Goal: Task Accomplishment & Management: Manage account settings

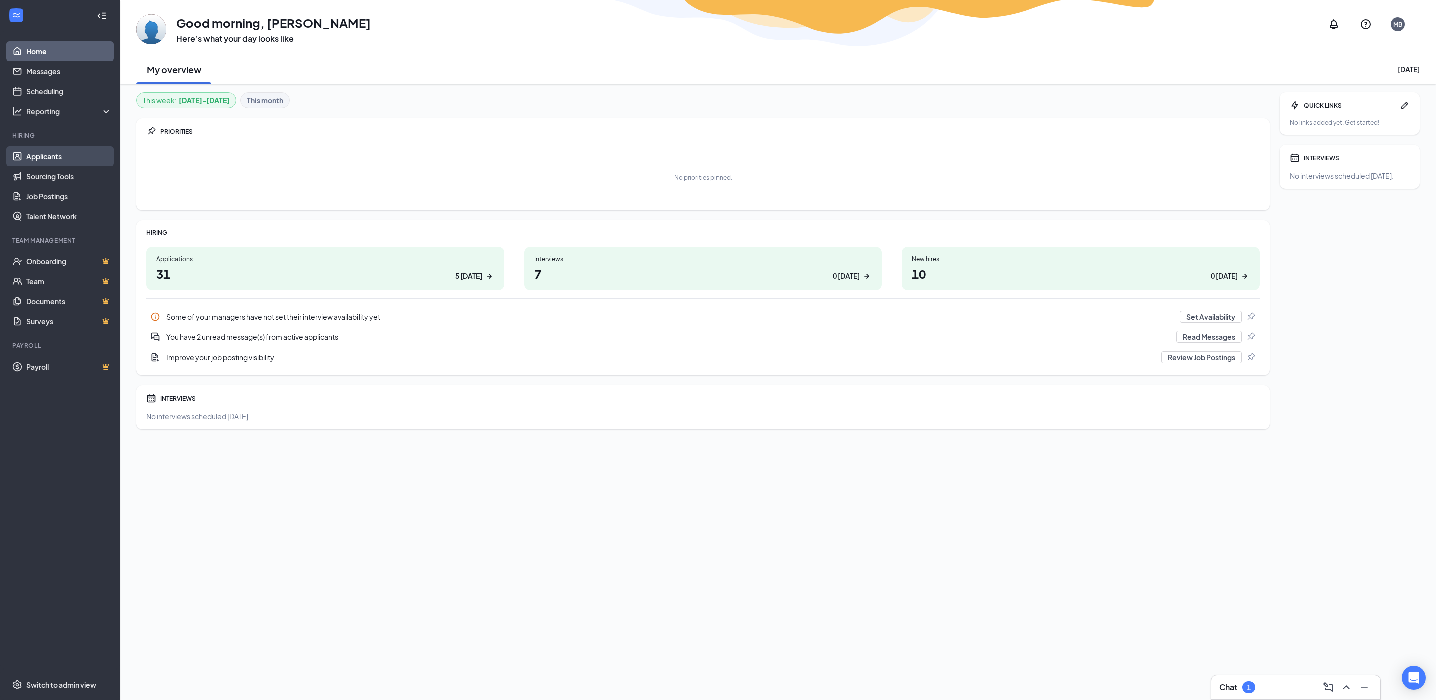
click at [62, 155] on link "Applicants" at bounding box center [69, 156] width 86 height 20
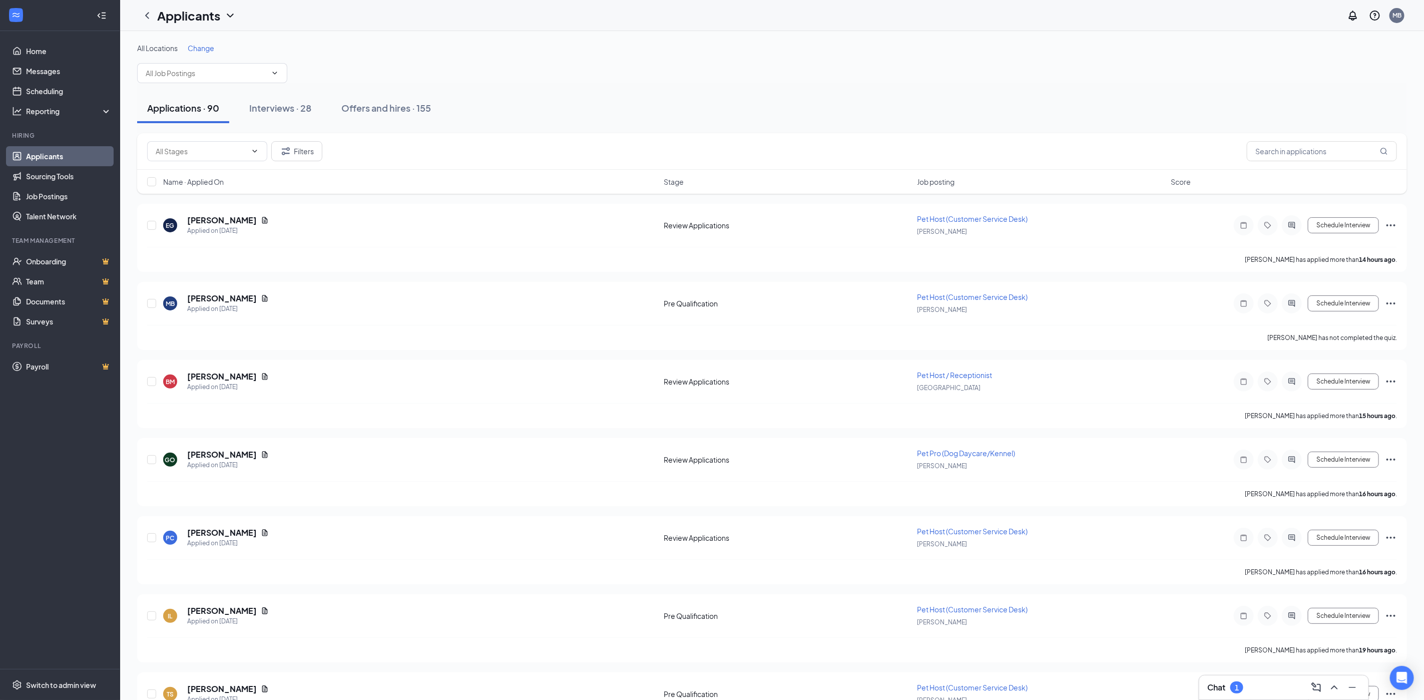
click at [1252, 682] on div "Chat 1" at bounding box center [1284, 687] width 153 height 16
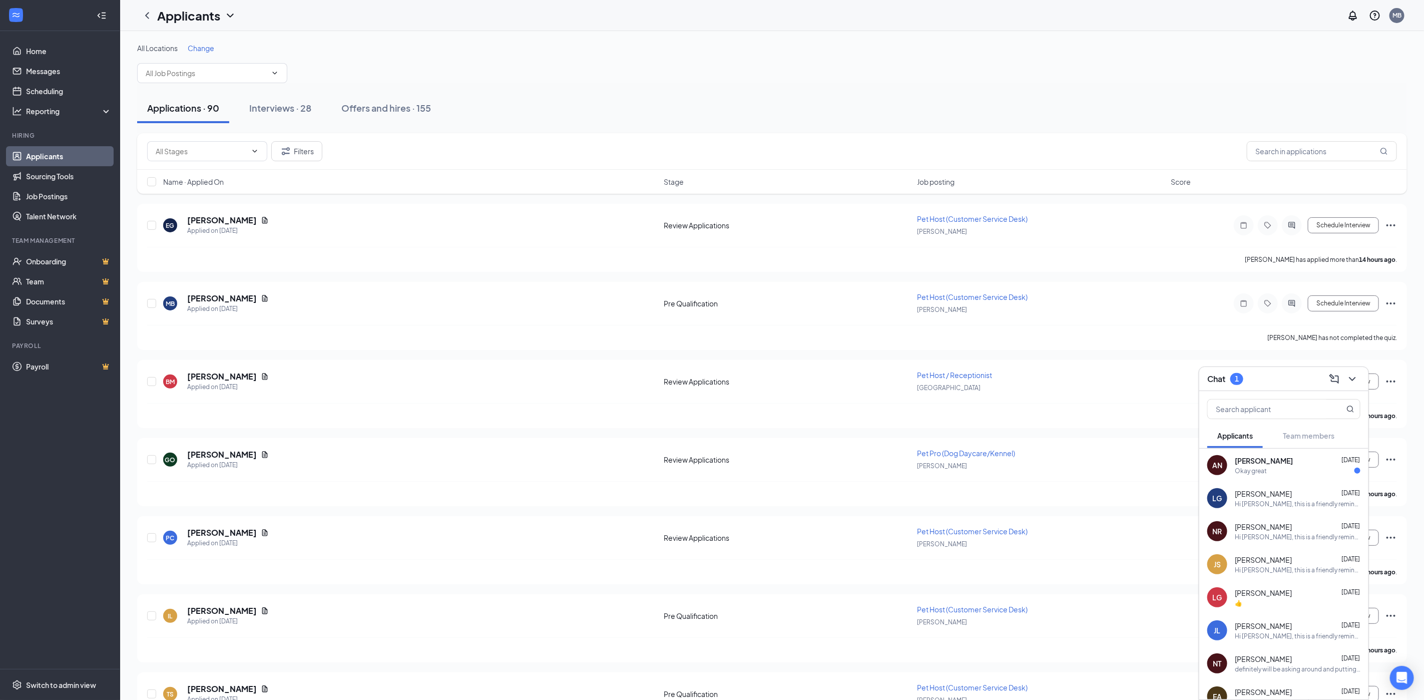
click at [1277, 469] on div "Okay great" at bounding box center [1298, 471] width 126 height 9
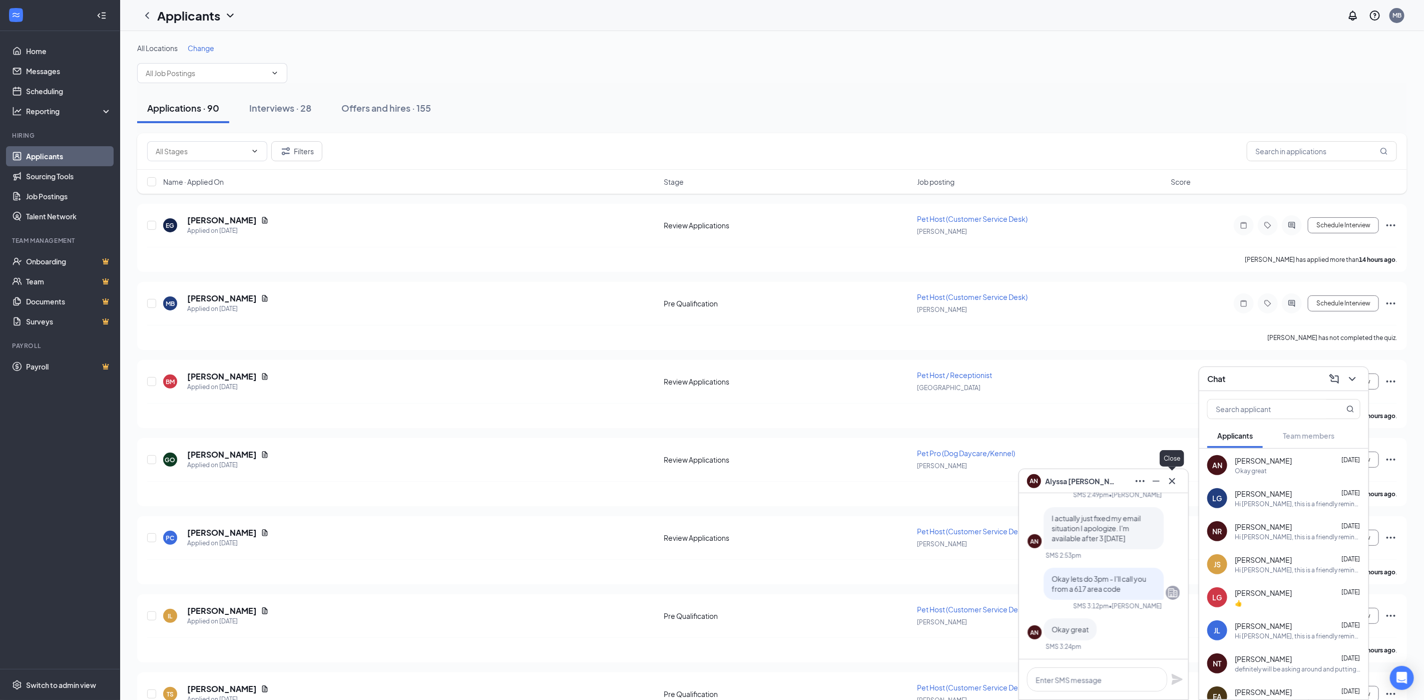
click at [1174, 481] on icon "Cross" at bounding box center [1173, 481] width 12 height 12
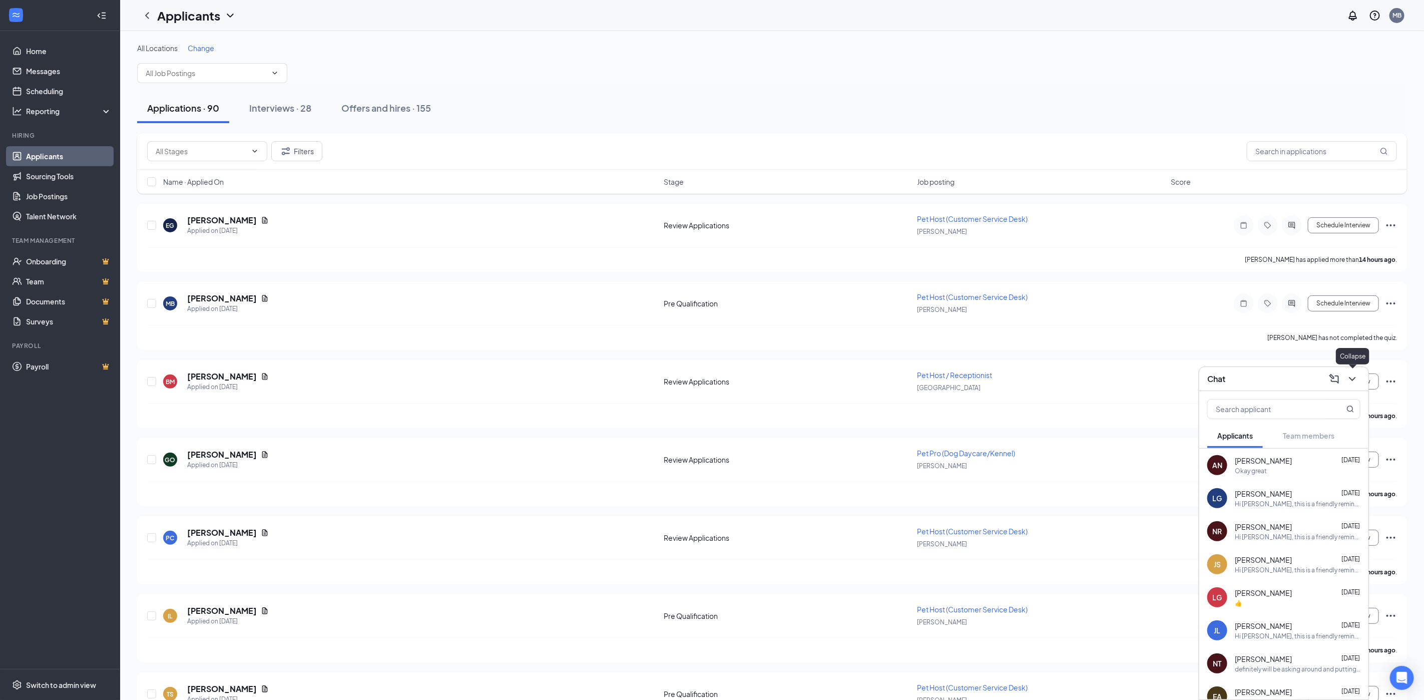
click at [1354, 380] on icon "ChevronDown" at bounding box center [1353, 379] width 12 height 12
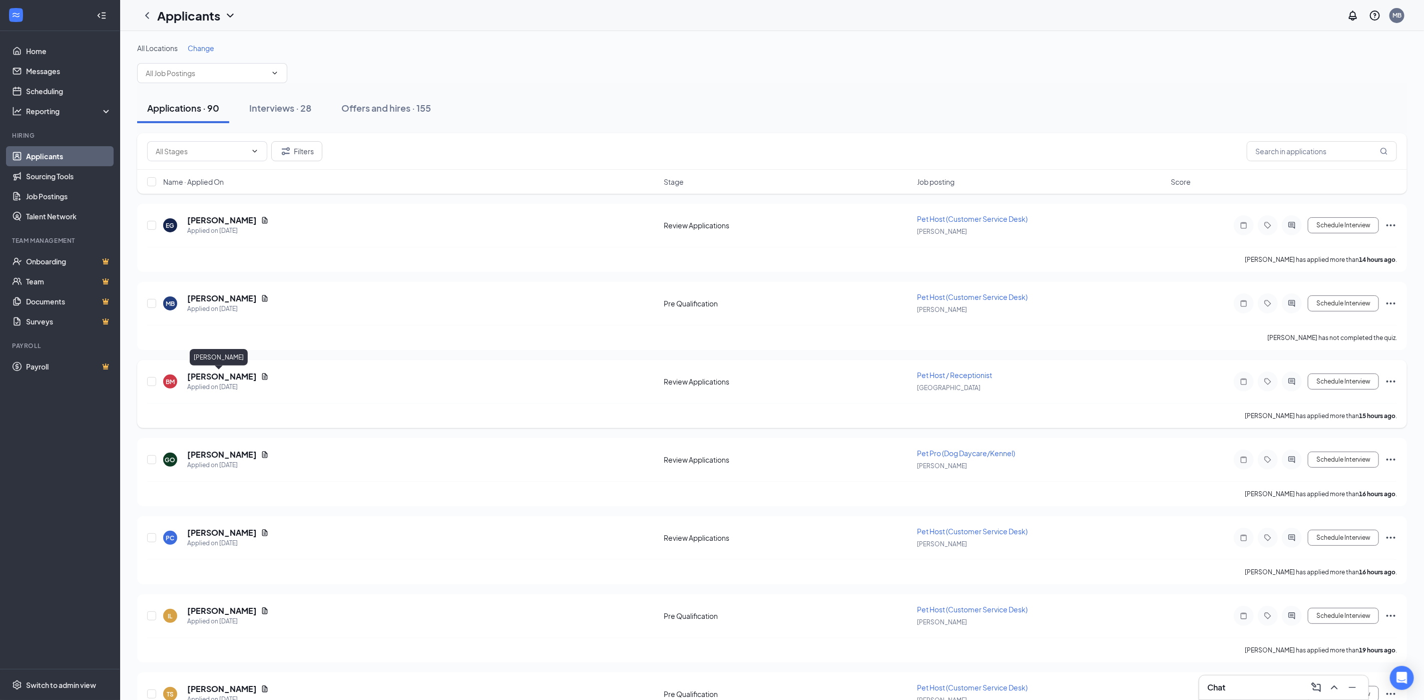
click at [207, 377] on h5 "[PERSON_NAME]" at bounding box center [222, 376] width 70 height 11
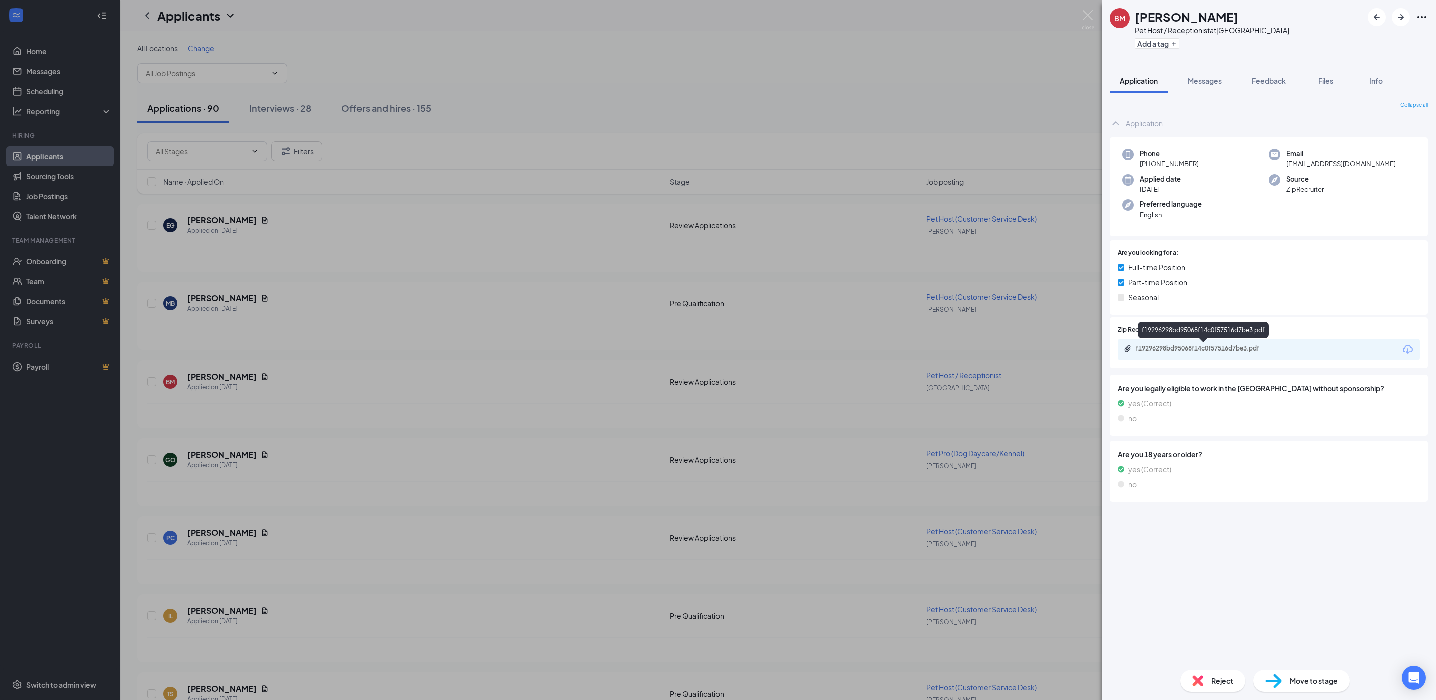
click at [1202, 348] on div "f19296298bd95068f14c0f57516d7be3.pdf" at bounding box center [1206, 348] width 140 height 8
click at [1087, 12] on img at bounding box center [1087, 20] width 13 height 20
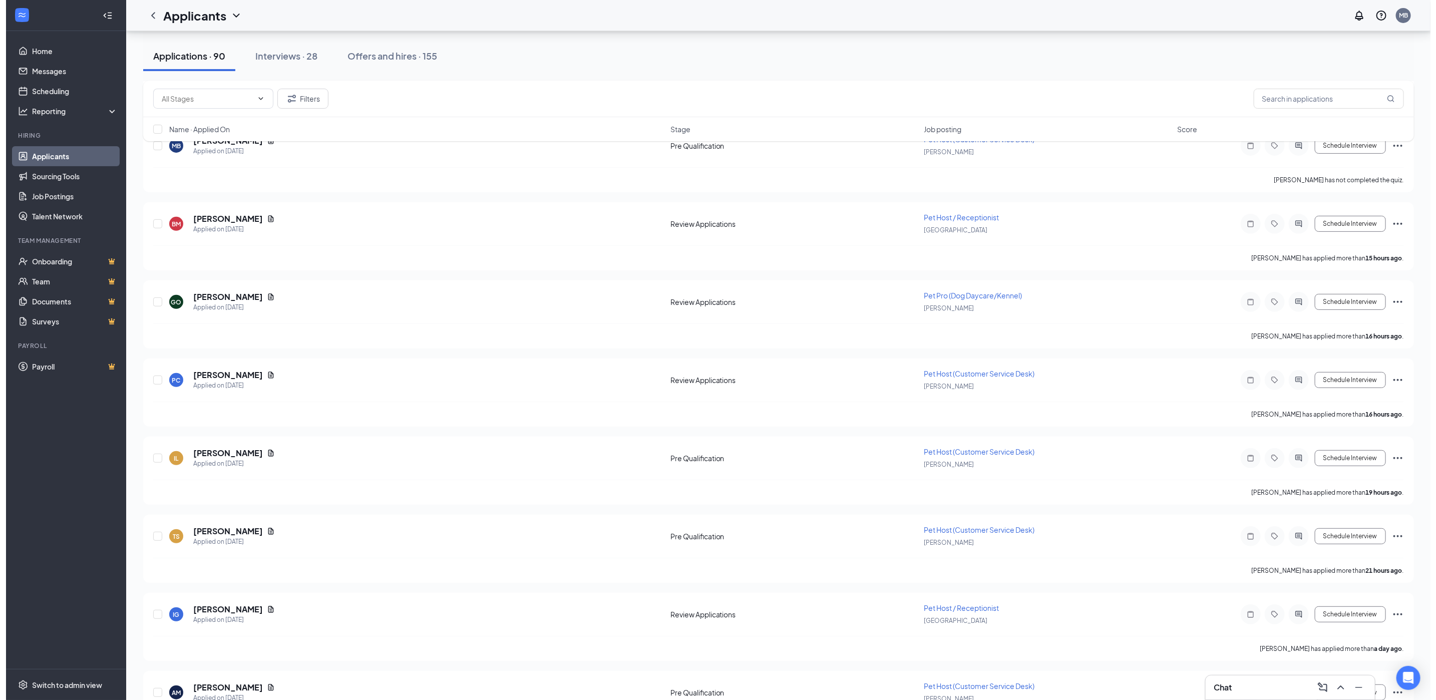
scroll to position [161, 0]
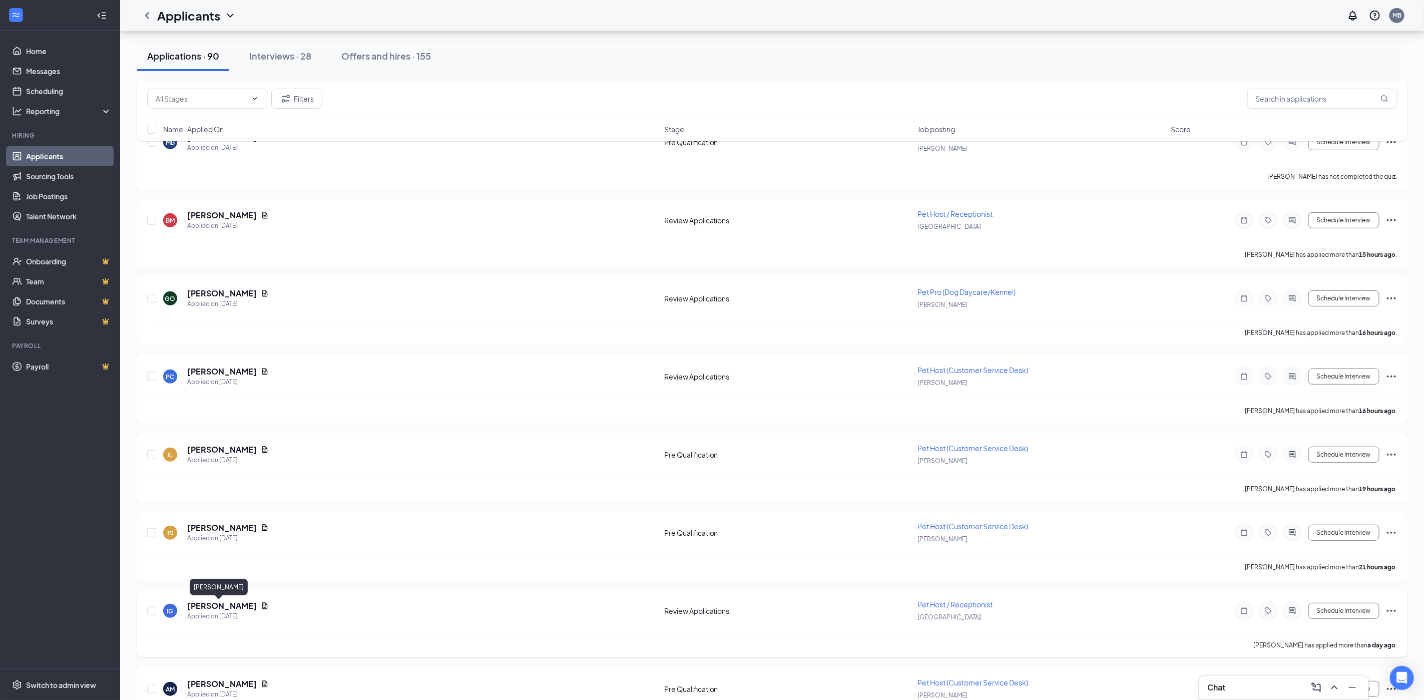
click at [225, 608] on h5 "[PERSON_NAME]" at bounding box center [222, 605] width 70 height 11
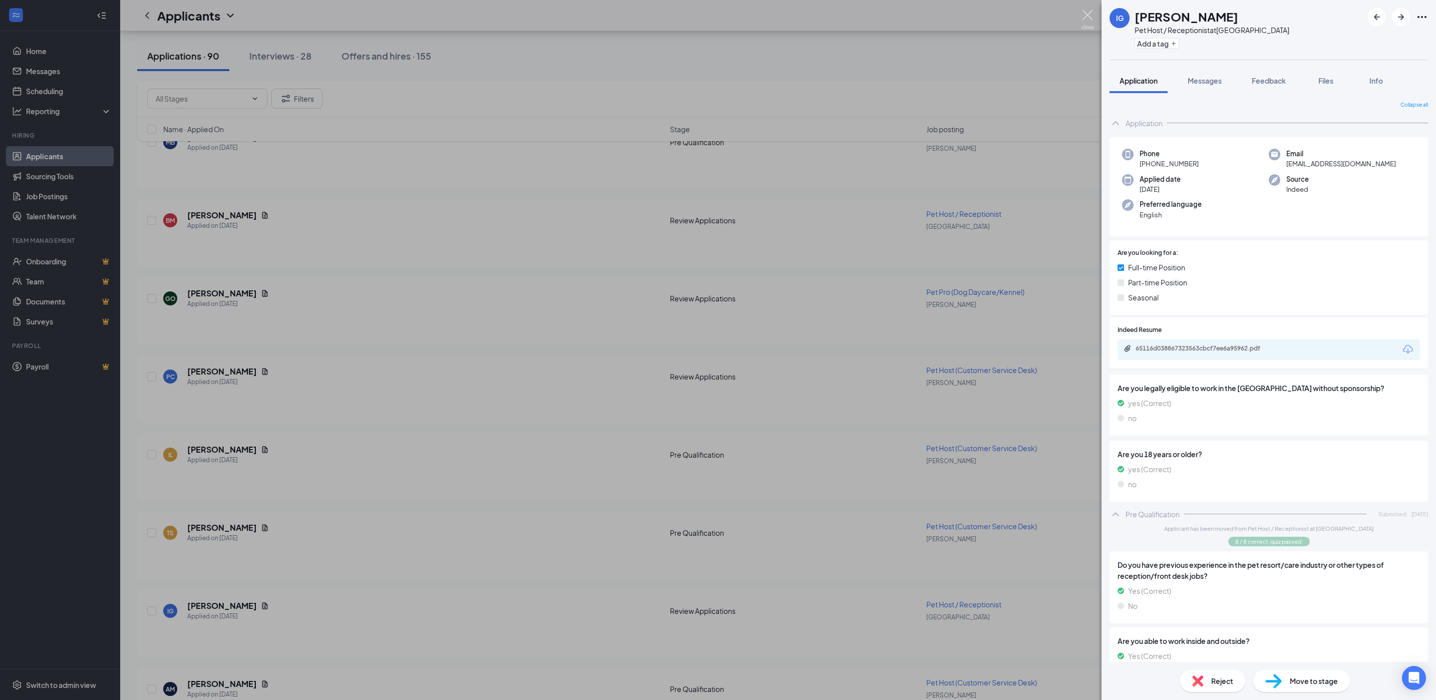
click at [1091, 11] on img at bounding box center [1087, 20] width 13 height 20
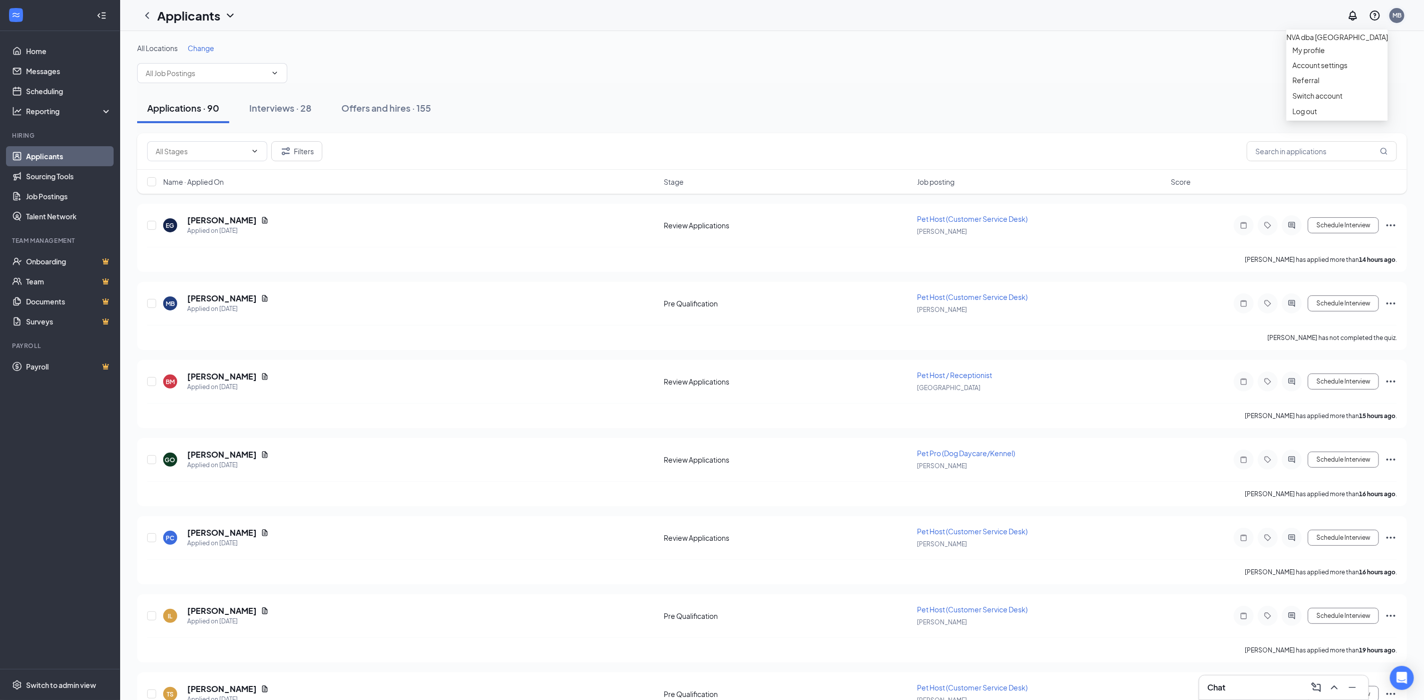
click at [1398, 18] on div "MB" at bounding box center [1397, 15] width 9 height 9
click at [1340, 100] on link "Switch account" at bounding box center [1318, 95] width 50 height 9
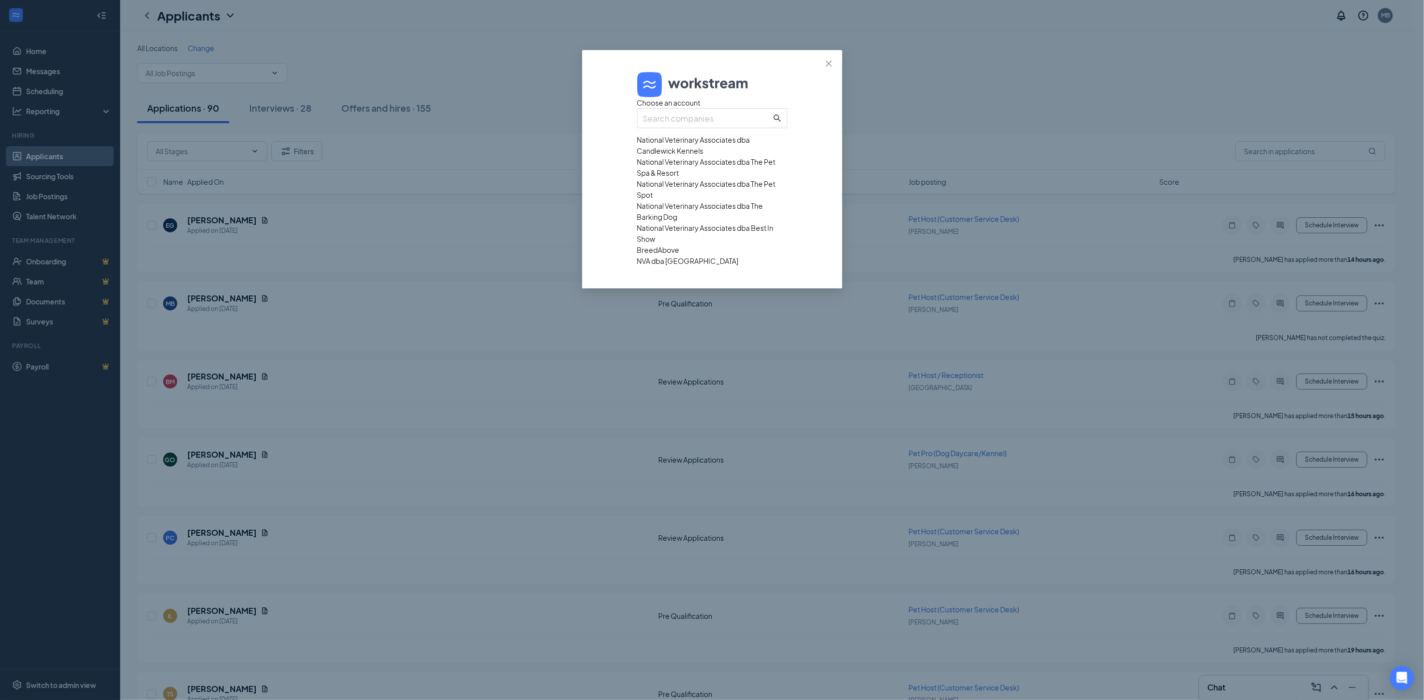
click at [694, 222] on div "National Veterinary Associates dba The Barking Dog" at bounding box center [712, 211] width 150 height 22
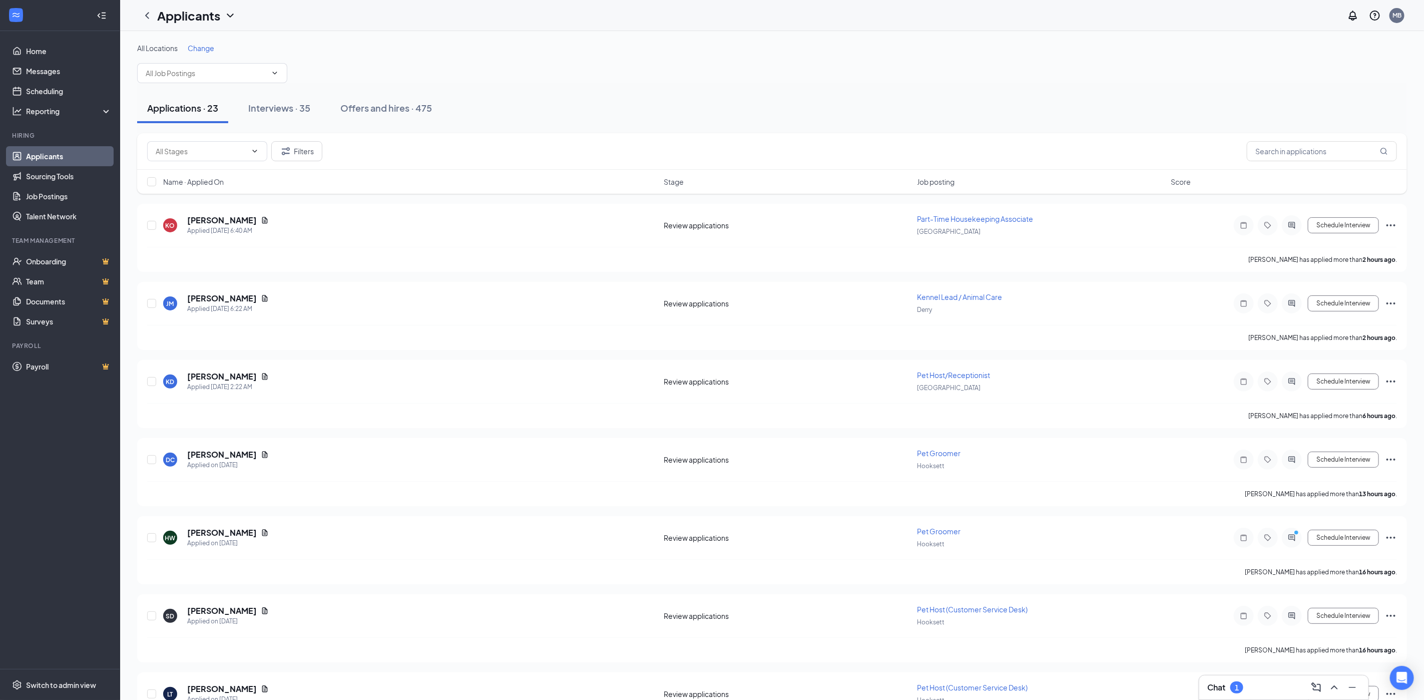
click at [1239, 685] on div "1" at bounding box center [1237, 687] width 4 height 9
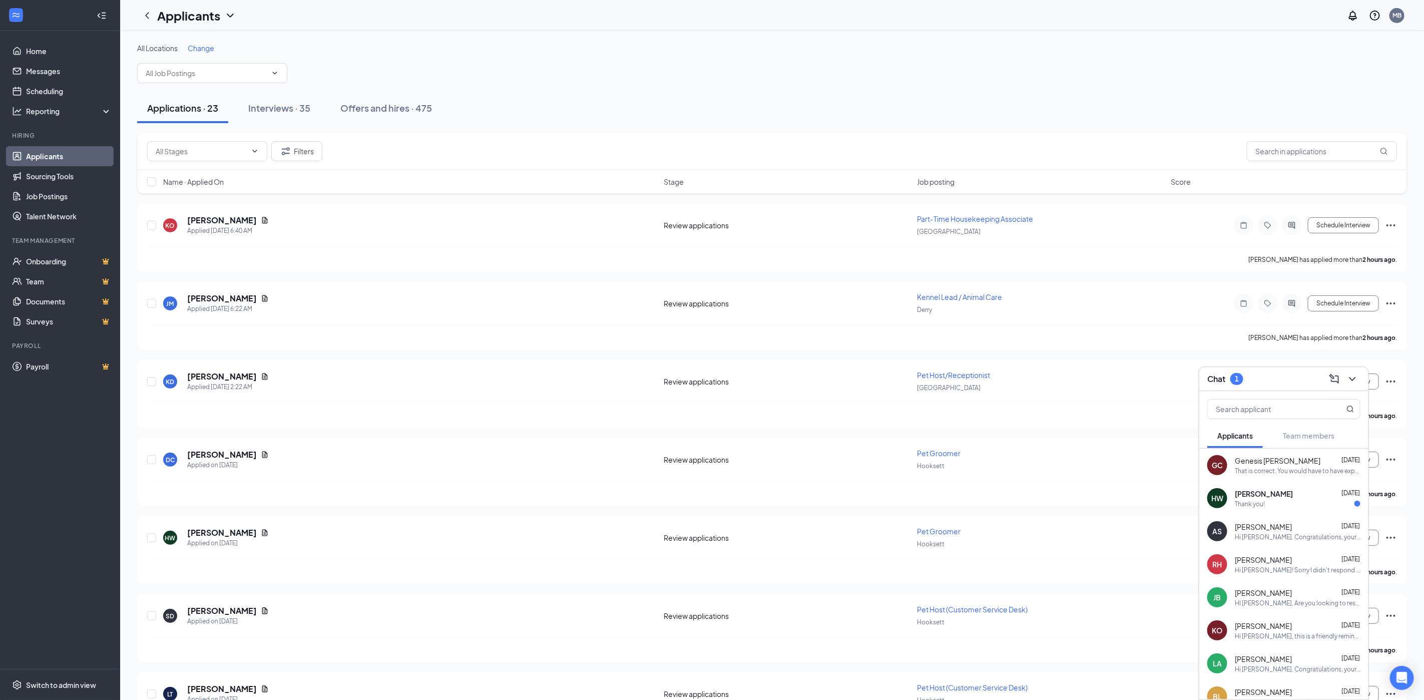
click at [1278, 508] on div "HW Heather Weeks Aug 26 Thank you!" at bounding box center [1284, 498] width 169 height 33
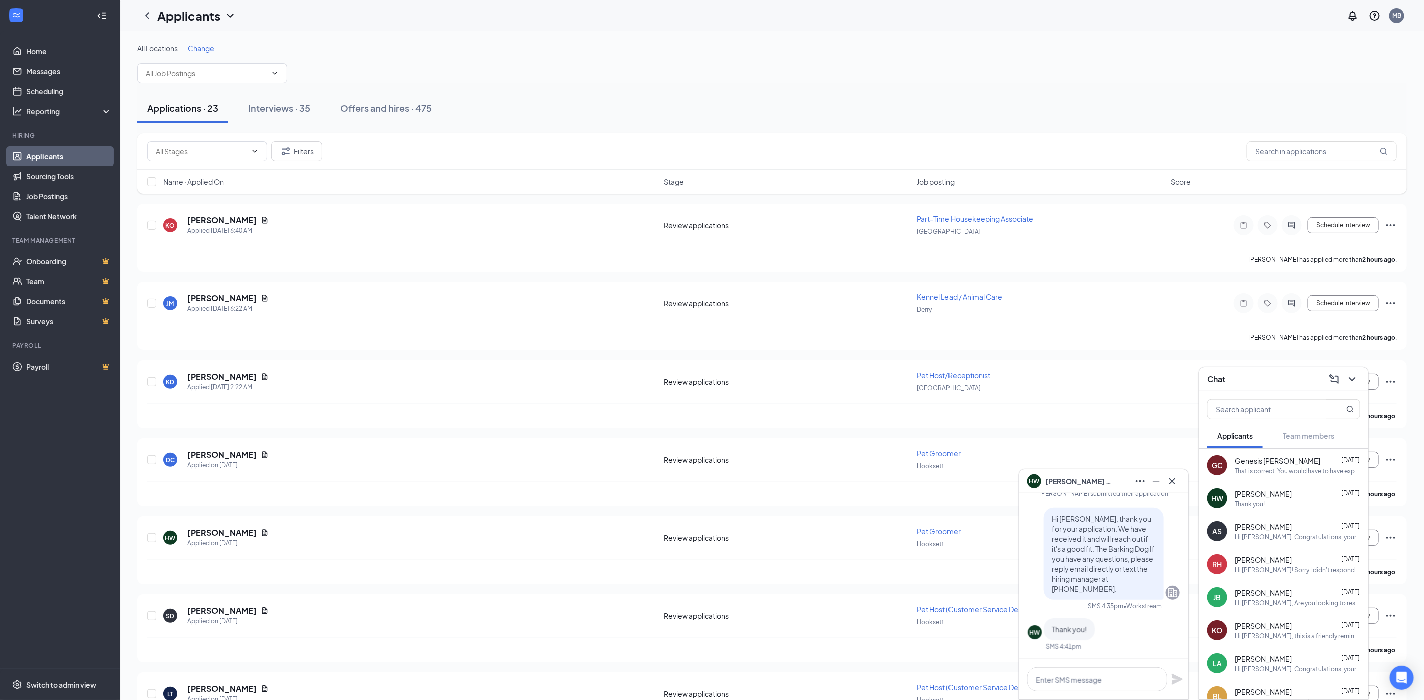
click at [1181, 483] on div "HW Heather Weeks" at bounding box center [1103, 481] width 169 height 24
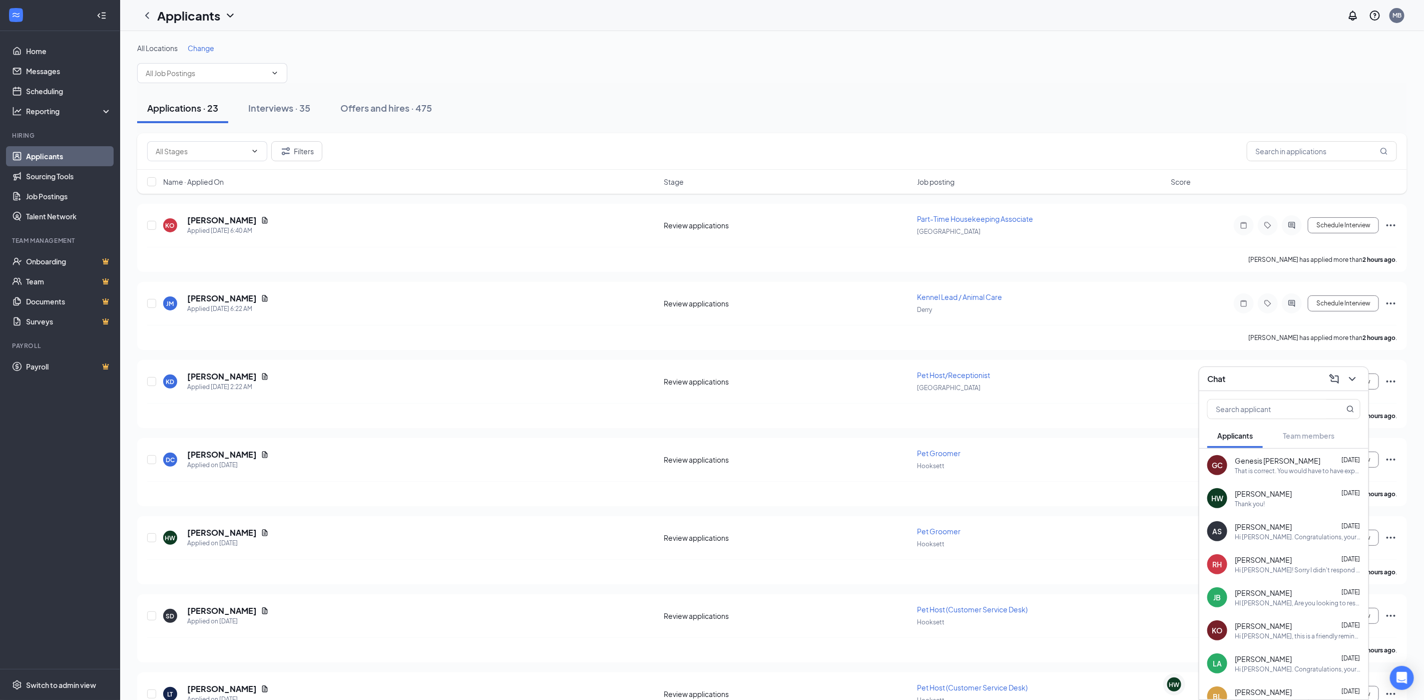
click at [1286, 475] on div "GC Genesis Cruz Aug 26 That is correct. You would have to have experience - and…" at bounding box center [1284, 465] width 169 height 33
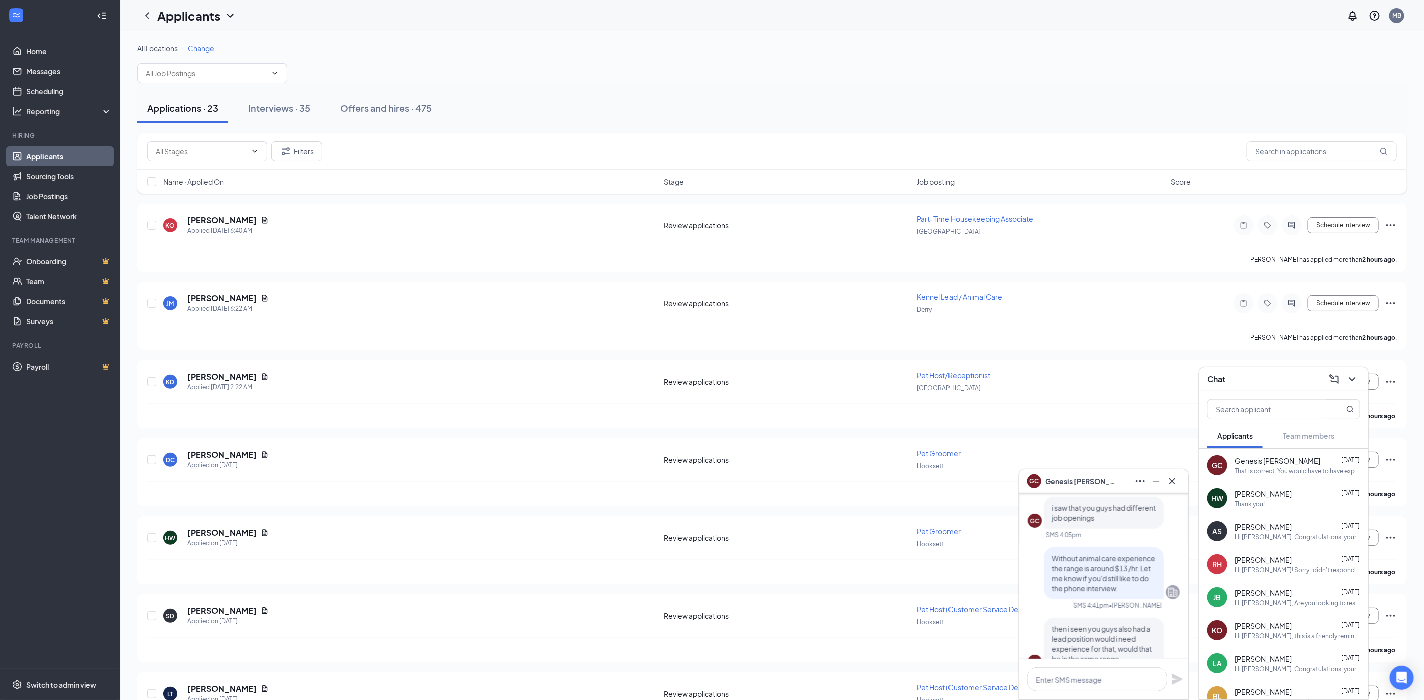
scroll to position [-120, 0]
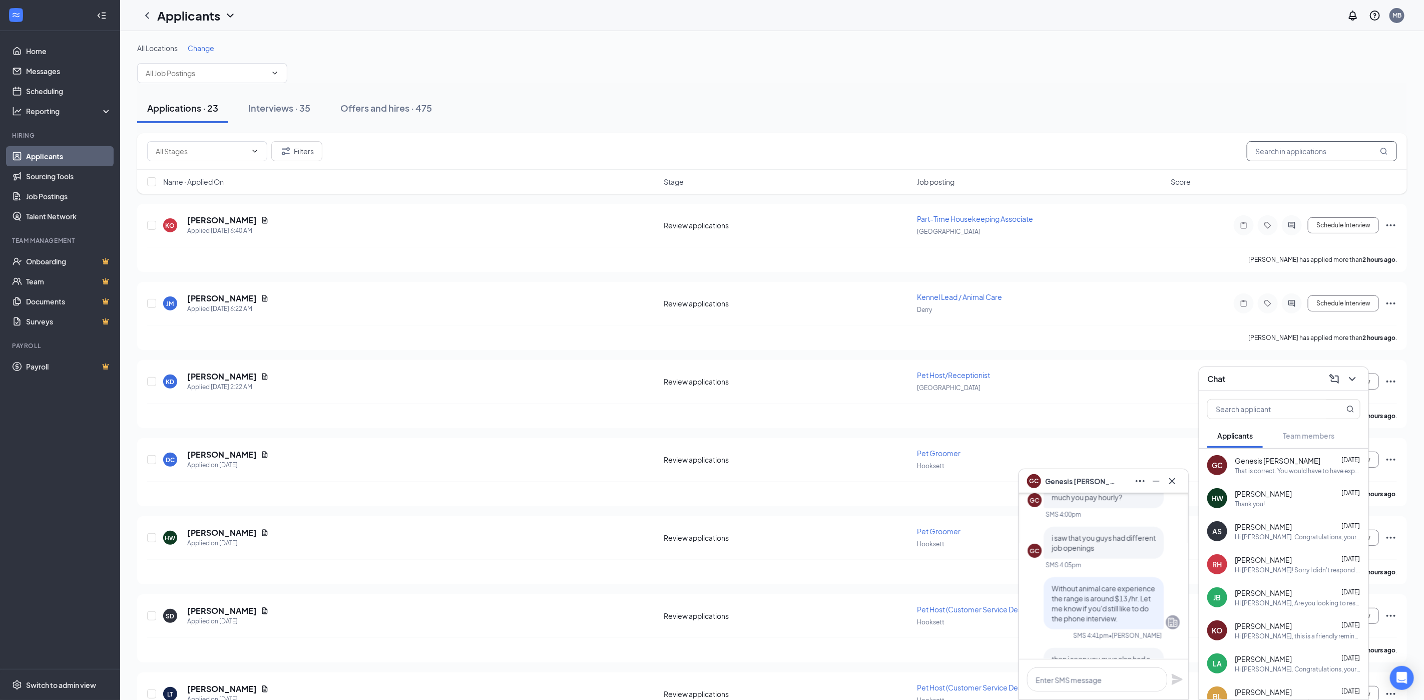
click at [1300, 154] on input "text" at bounding box center [1322, 151] width 150 height 20
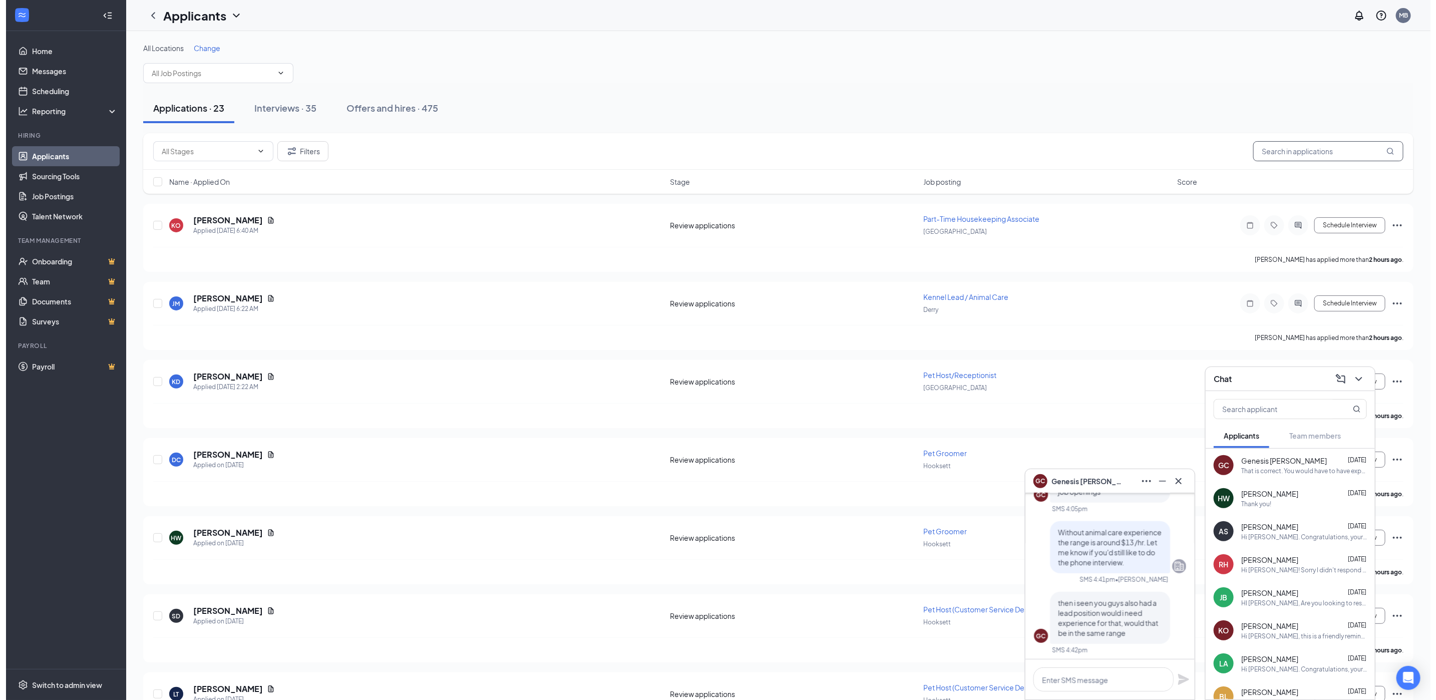
scroll to position [0, 0]
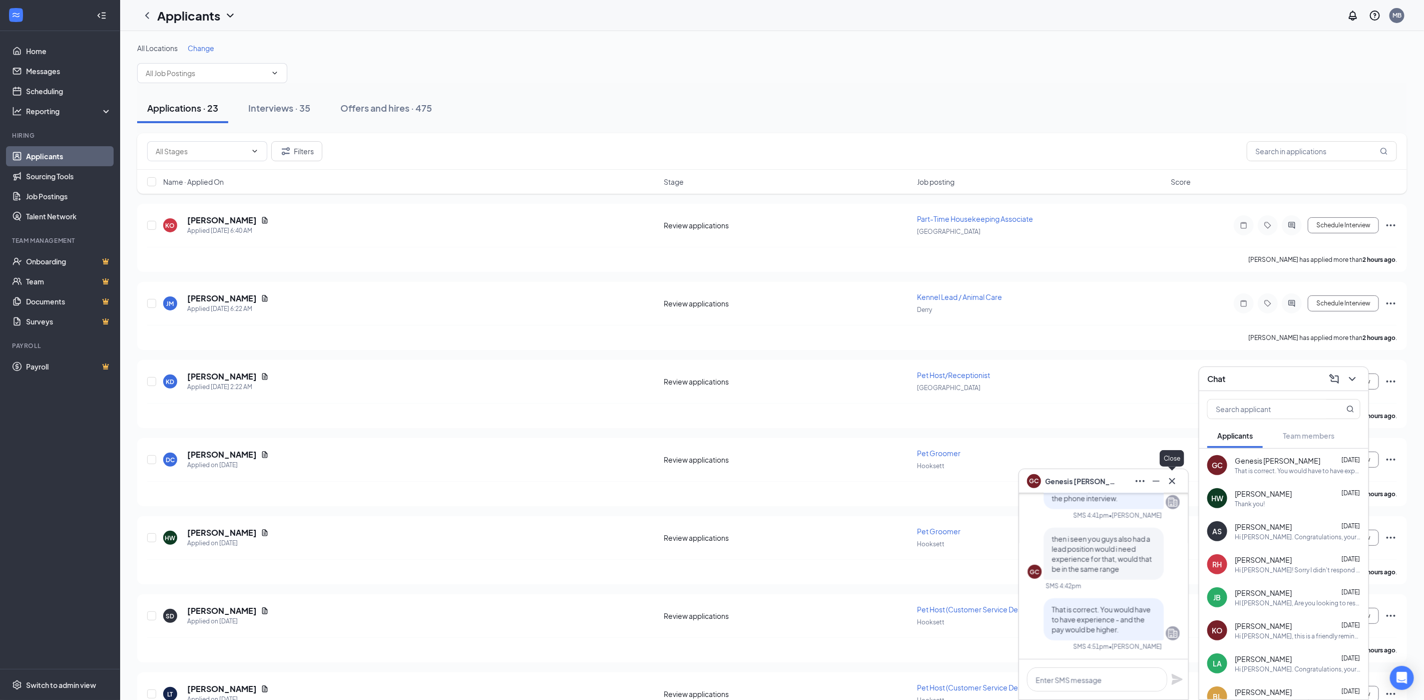
click at [1172, 482] on icon "Cross" at bounding box center [1173, 481] width 12 height 12
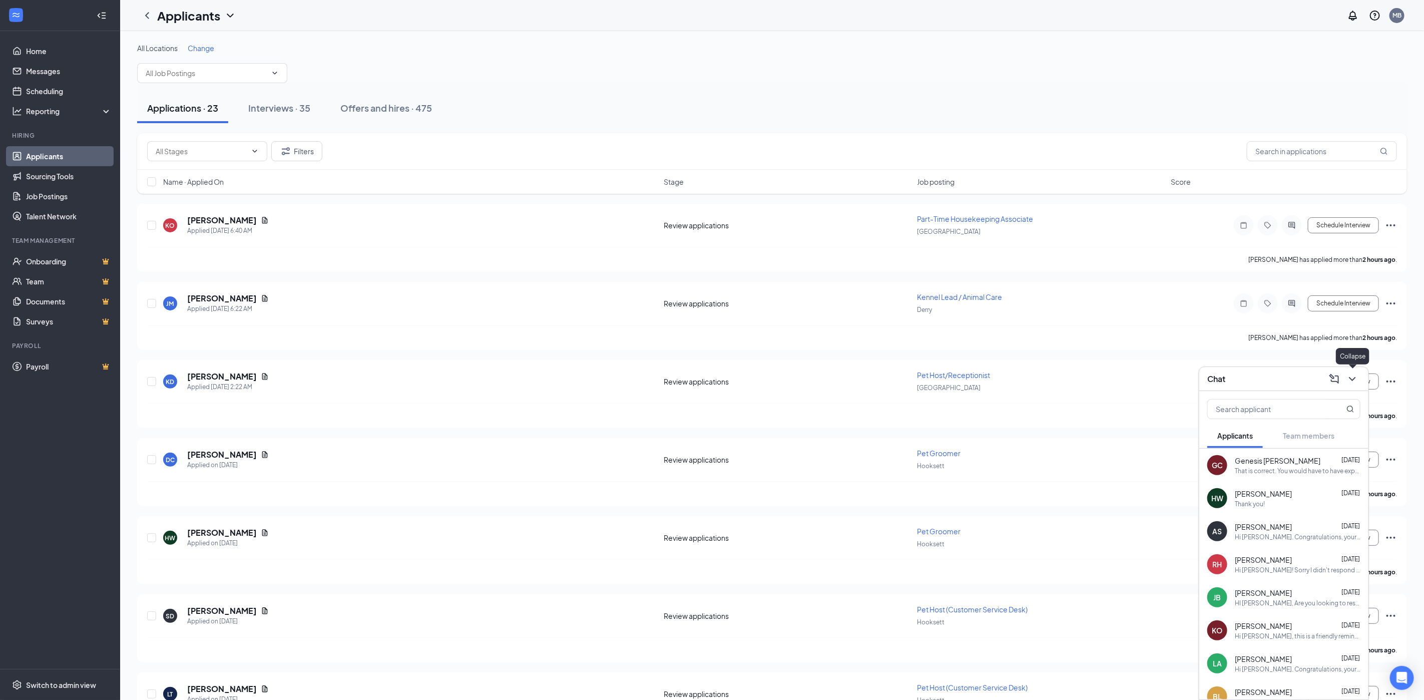
click at [1358, 376] on icon "ChevronDown" at bounding box center [1353, 379] width 12 height 12
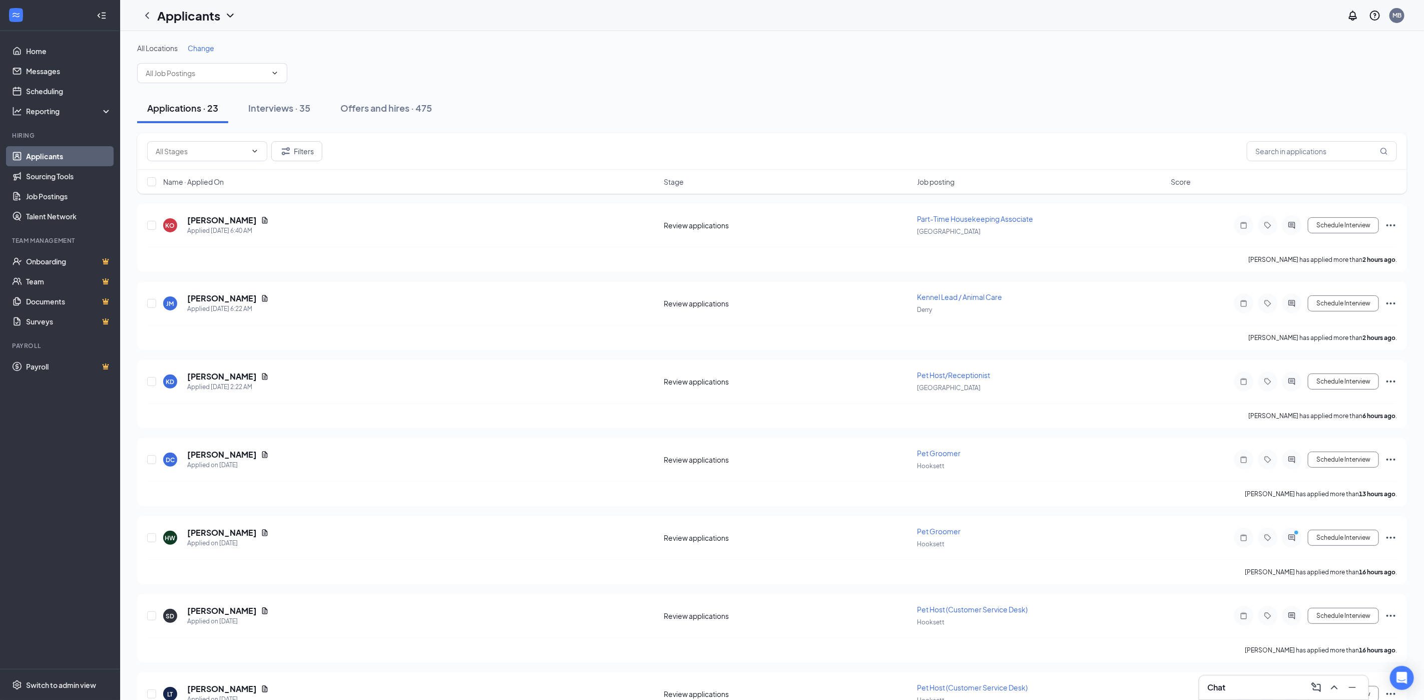
click at [209, 45] on span "Change" at bounding box center [201, 48] width 27 height 9
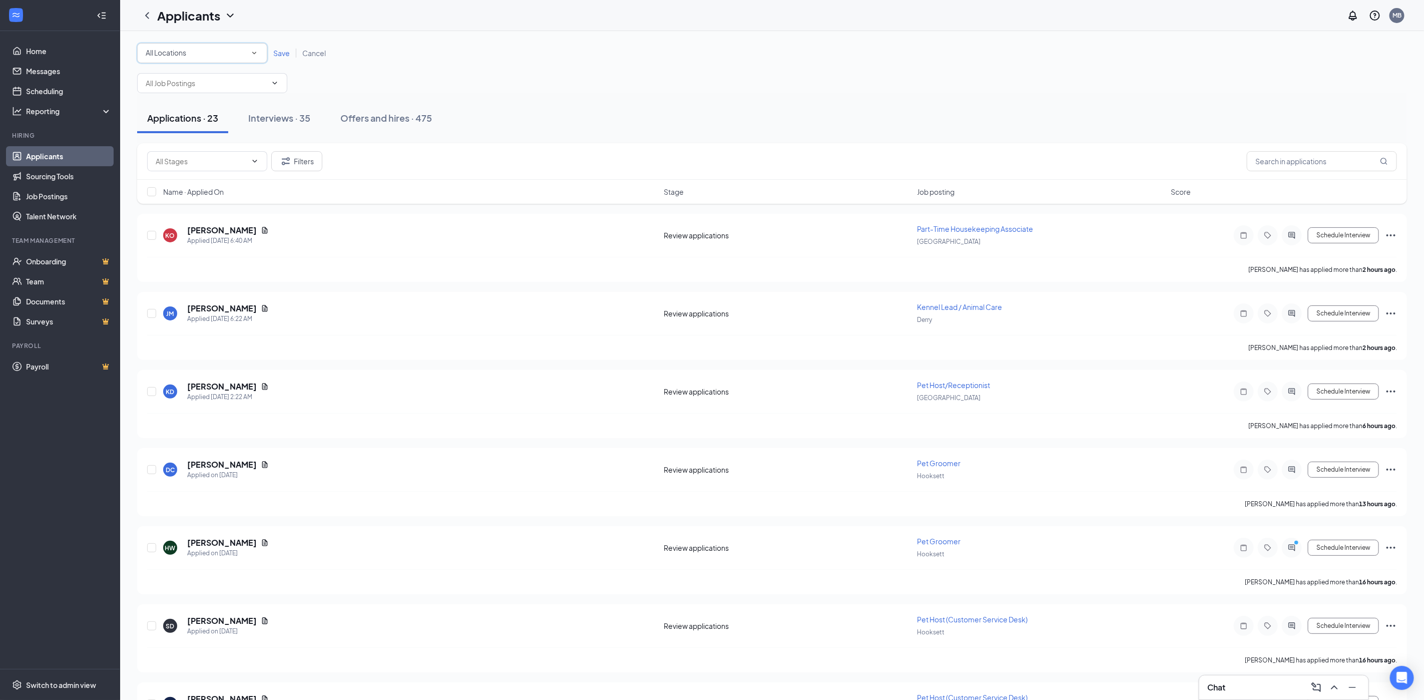
click at [180, 53] on span "All Locations" at bounding box center [166, 52] width 41 height 9
click at [170, 122] on div "Exeter" at bounding box center [202, 128] width 114 height 12
click at [276, 52] on span "Save" at bounding box center [281, 53] width 17 height 9
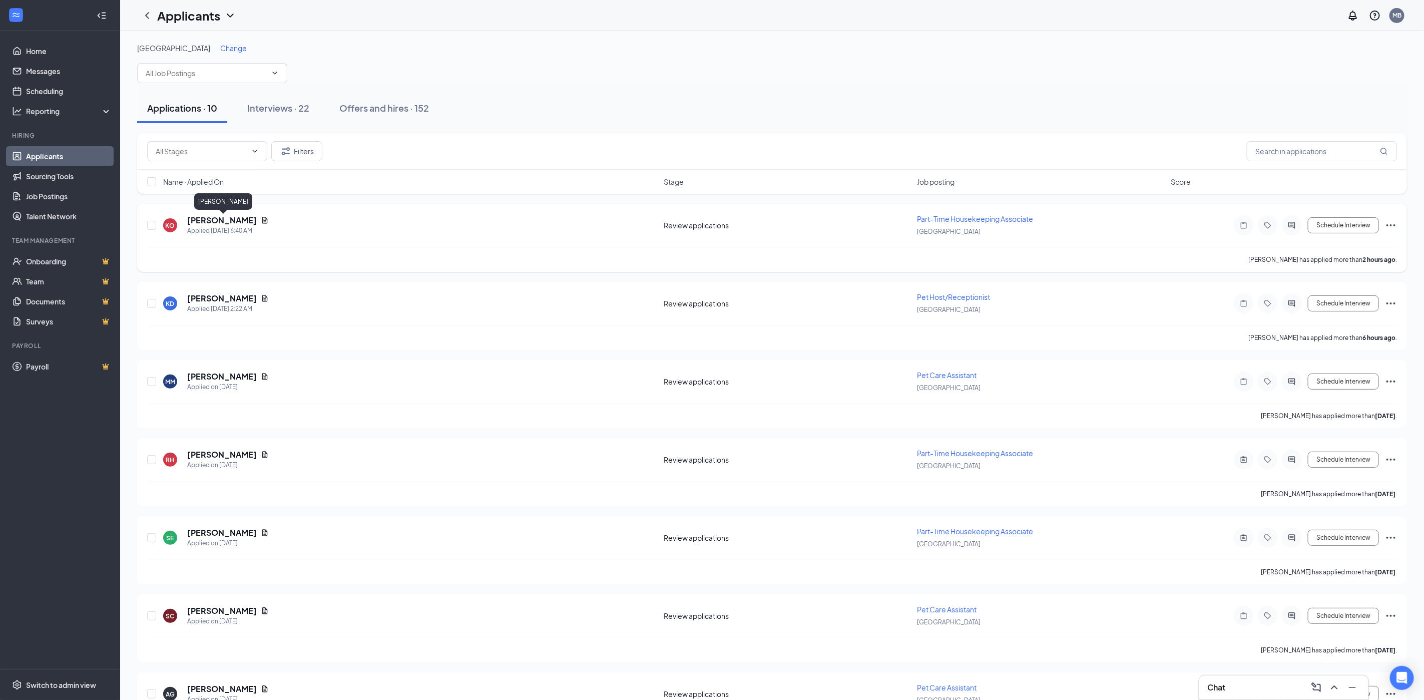
click at [202, 219] on h5 "Kimberleigh Overlock" at bounding box center [222, 220] width 70 height 11
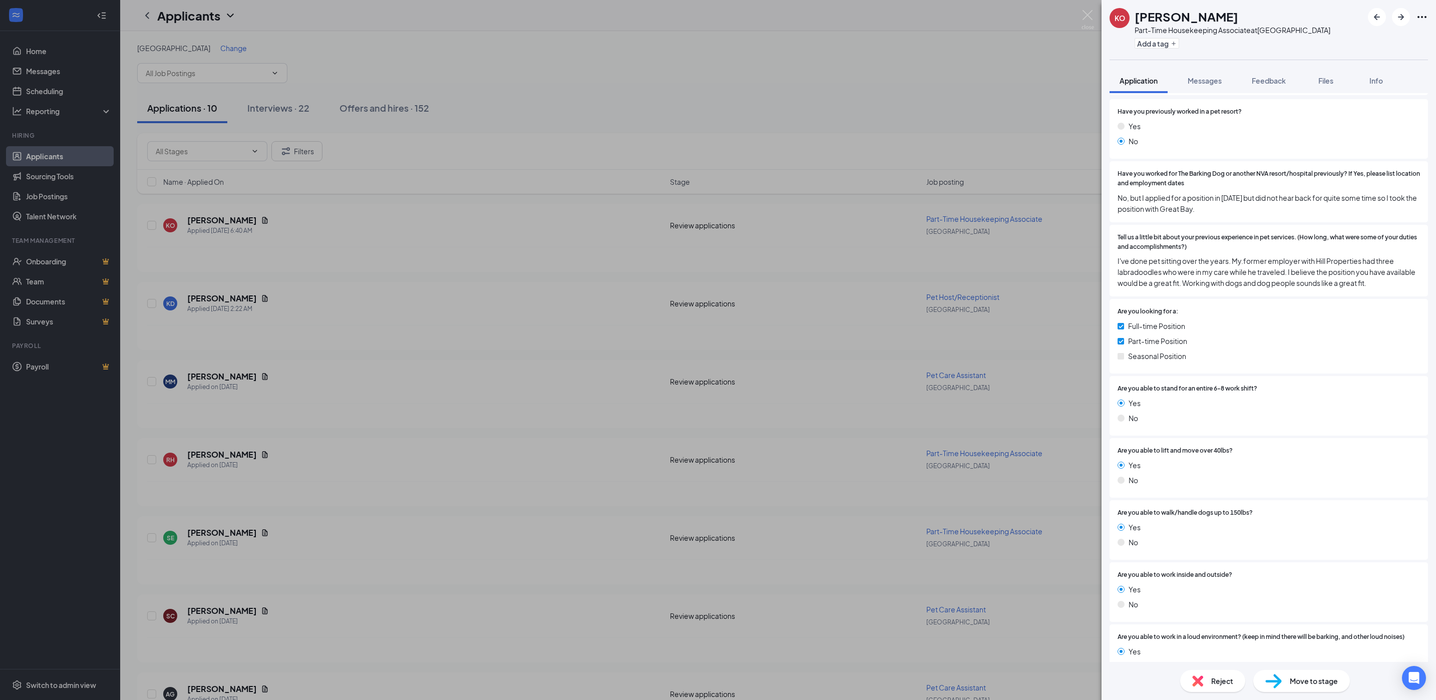
scroll to position [148, 0]
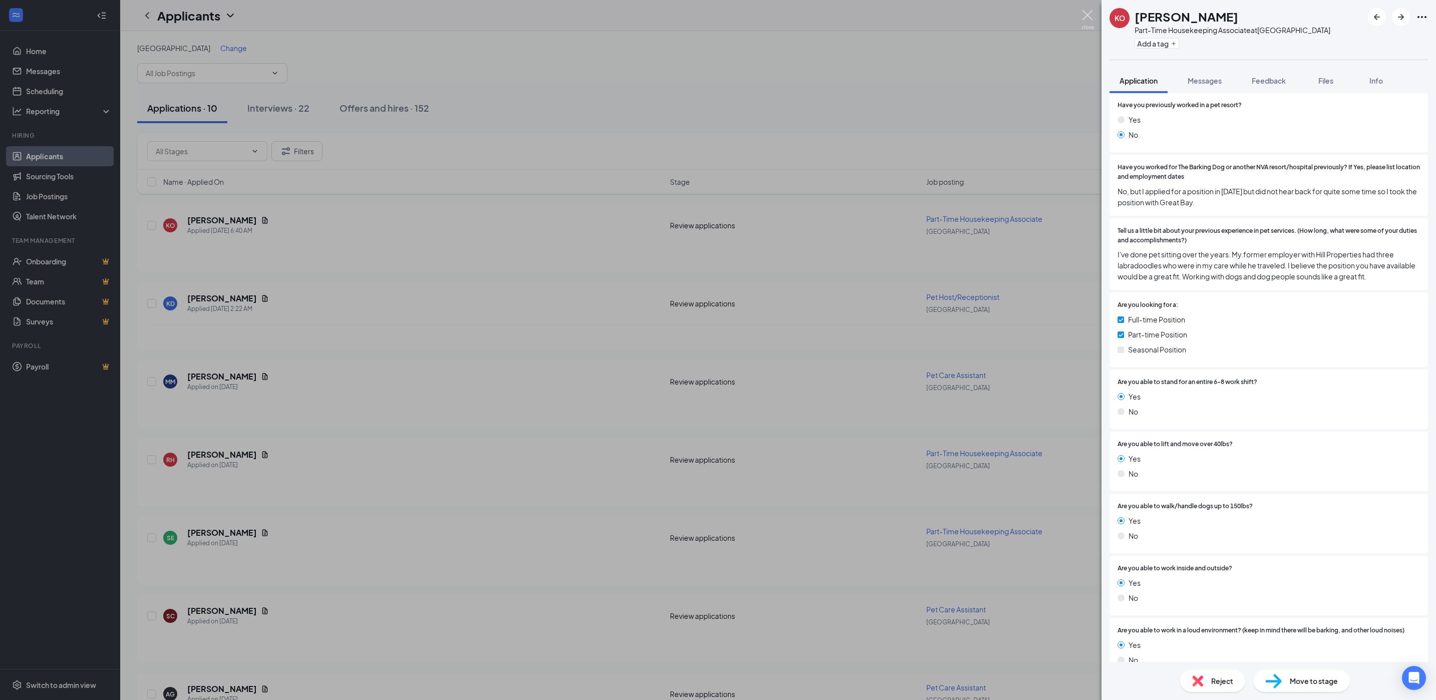
click at [1090, 12] on img at bounding box center [1087, 20] width 13 height 20
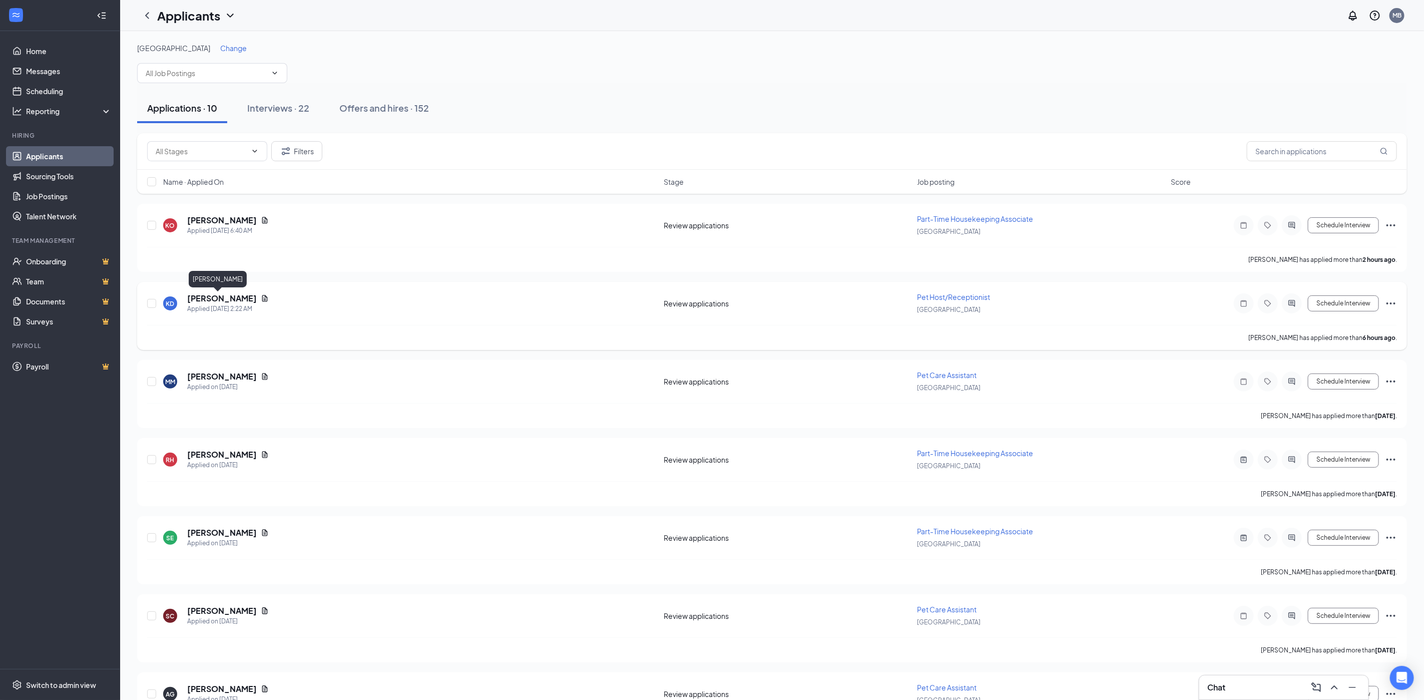
click at [208, 297] on h5 "Kodie Davis" at bounding box center [222, 298] width 70 height 11
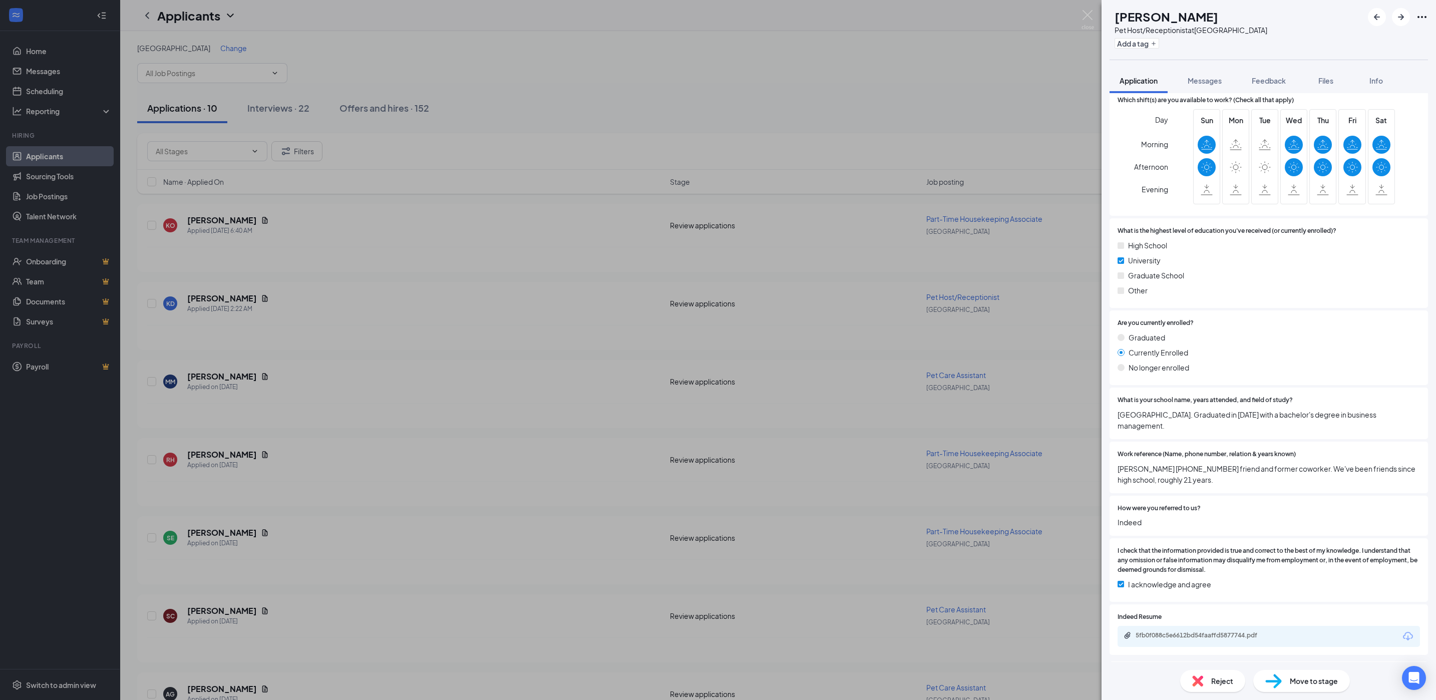
scroll to position [892, 0]
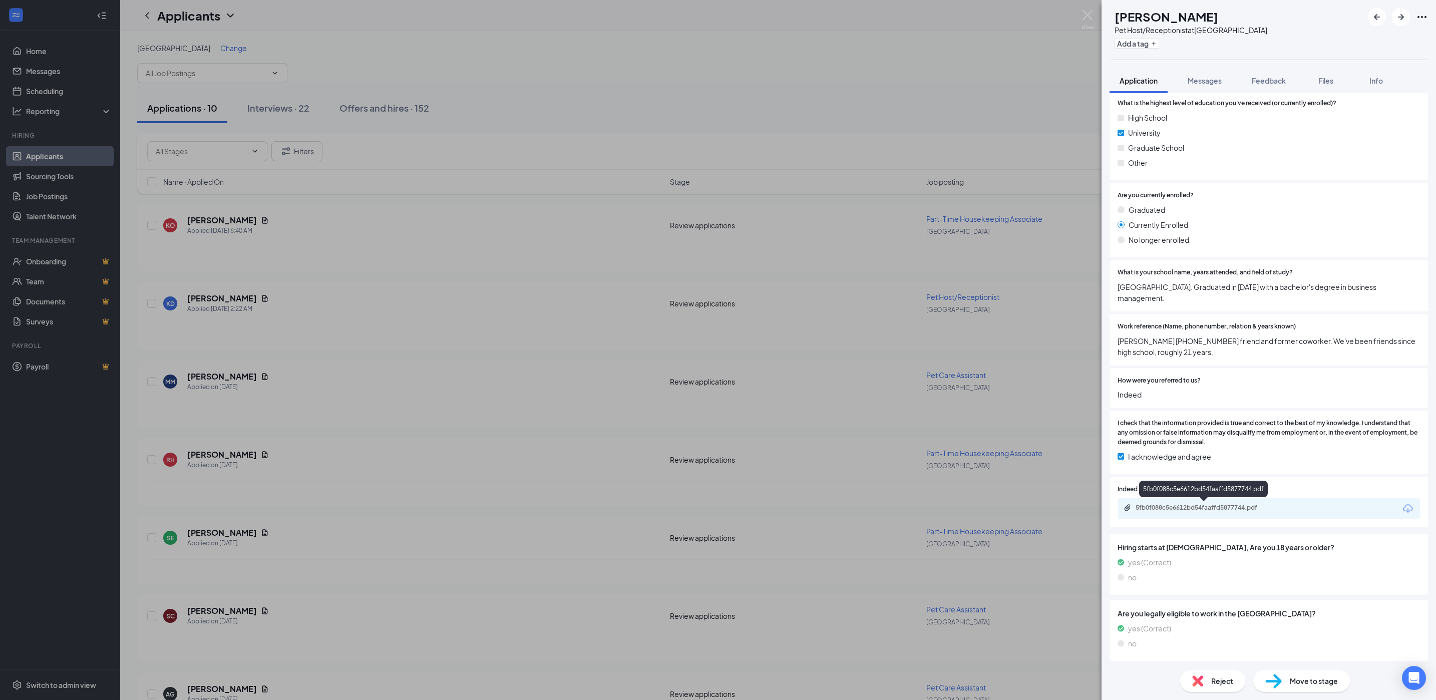
click at [1143, 509] on div "5fb0f088c5e6612bd54faaffd5877744.pdf" at bounding box center [1206, 508] width 140 height 8
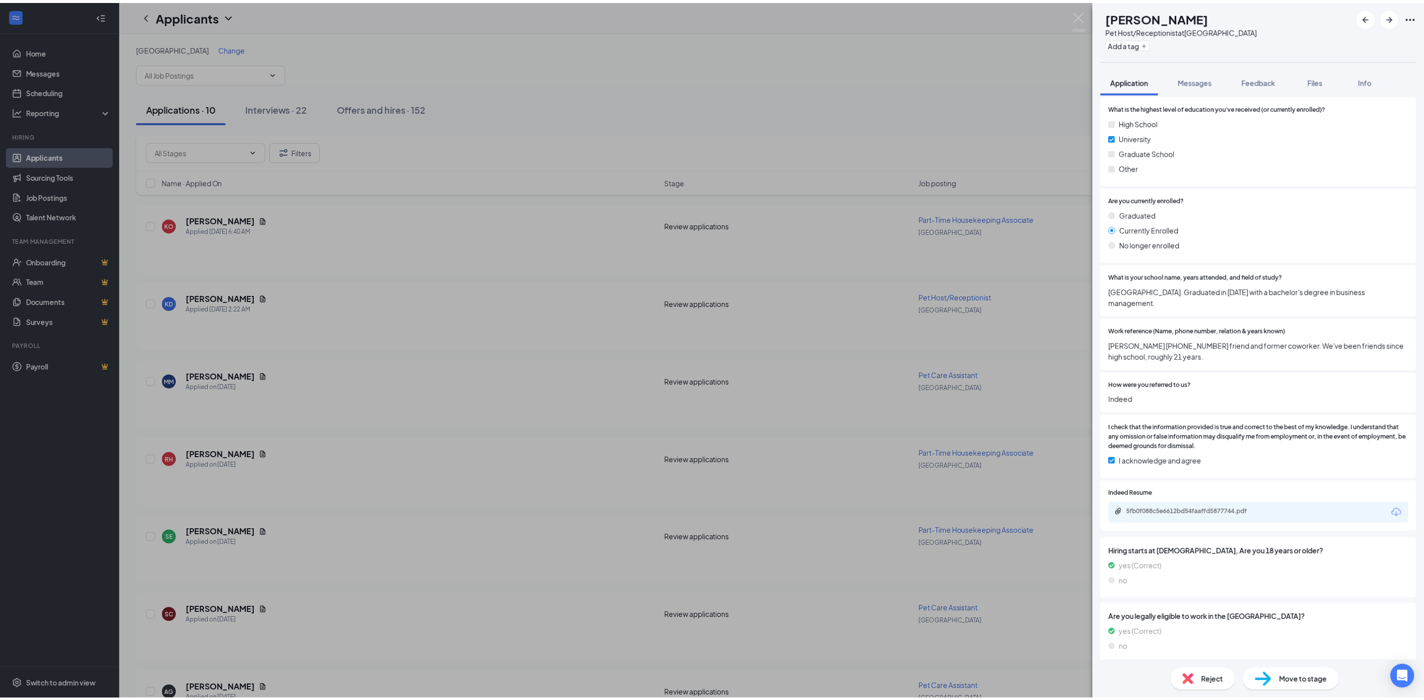
scroll to position [0, 0]
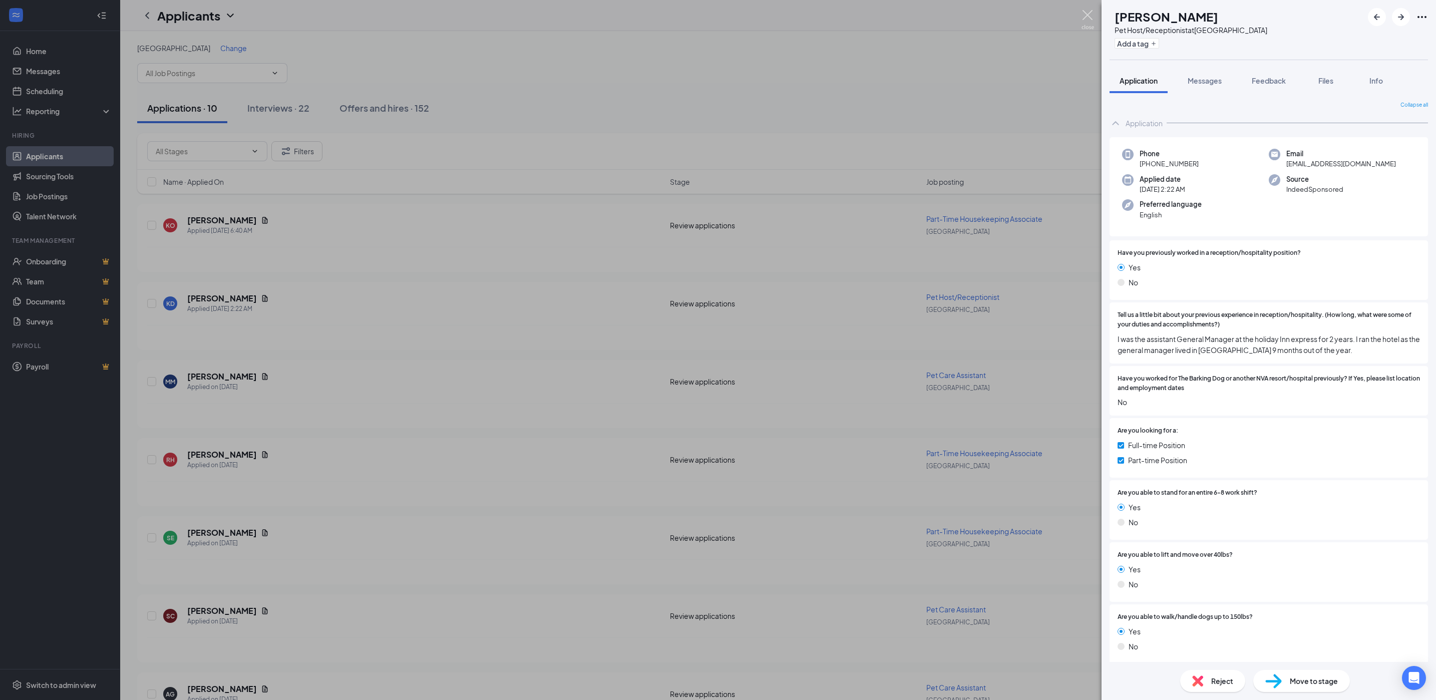
click at [1087, 14] on img at bounding box center [1087, 20] width 13 height 20
